Goal: Information Seeking & Learning: Learn about a topic

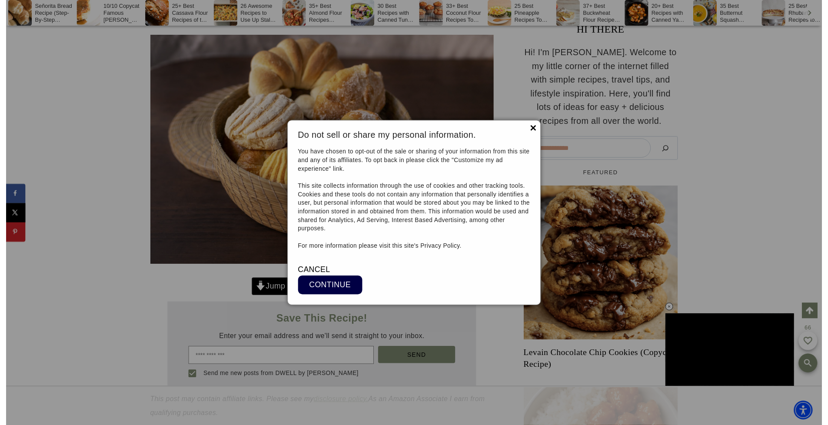
scroll to position [23580, 0]
